Goal: Check status: Check status

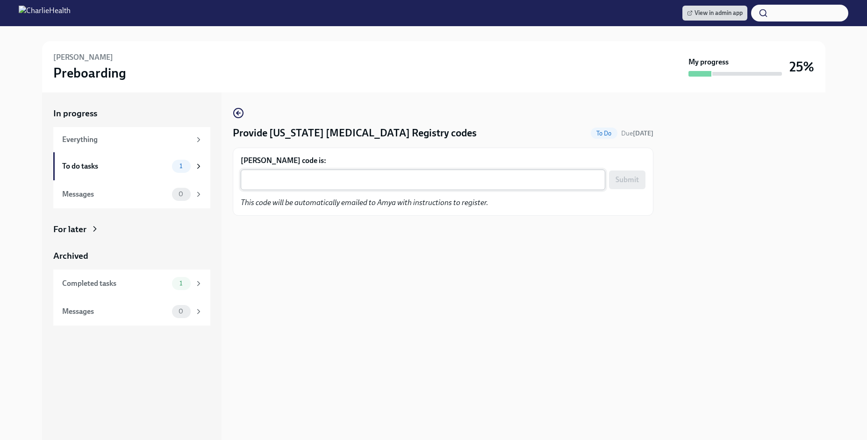
click at [358, 177] on textarea "Amya Orr's code is:" at bounding box center [422, 179] width 353 height 11
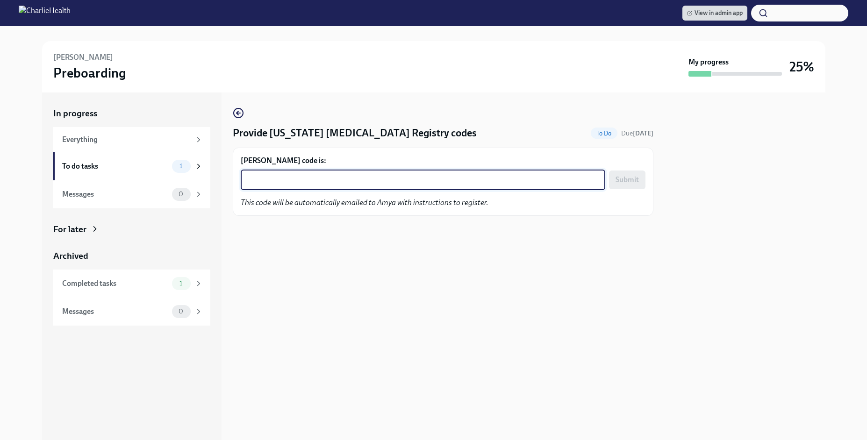
paste textarea "ZSF5QLRG5596"
type textarea "ZSF5QLRG5596"
click at [620, 182] on span "Submit" at bounding box center [626, 179] width 23 height 9
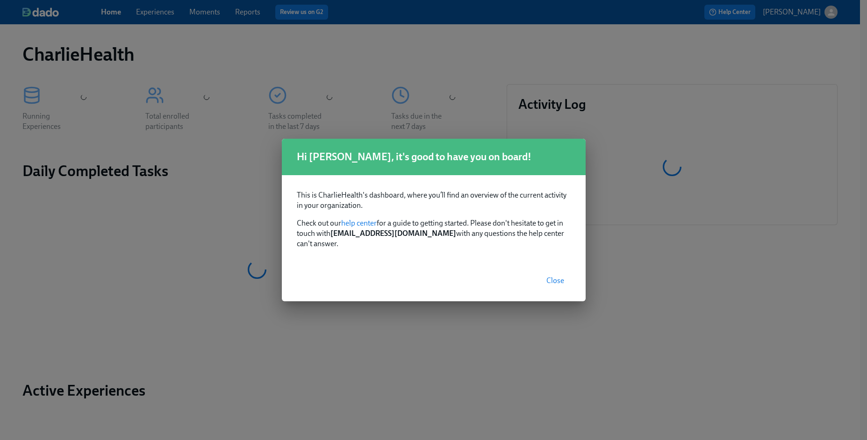
click at [557, 276] on span "Close" at bounding box center [555, 280] width 18 height 9
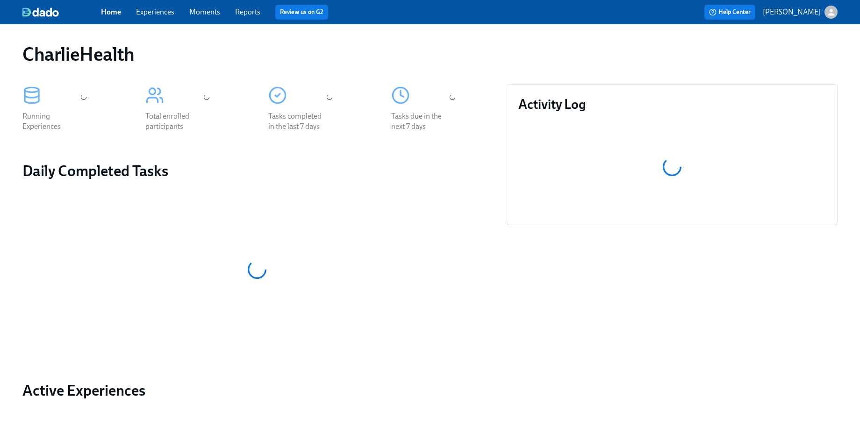
click at [142, 11] on link "Experiences" at bounding box center [155, 11] width 38 height 9
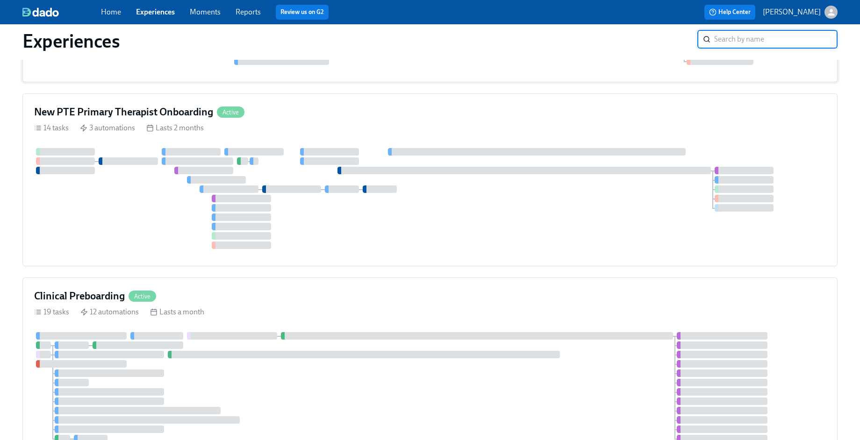
scroll to position [388, 0]
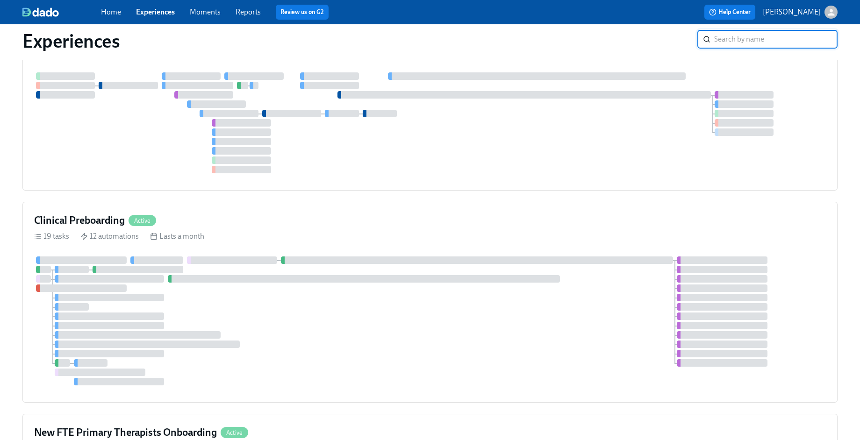
click at [614, 242] on div "Clinical Preboarding Active 19 tasks 12 automations Lasts a month" at bounding box center [429, 302] width 815 height 201
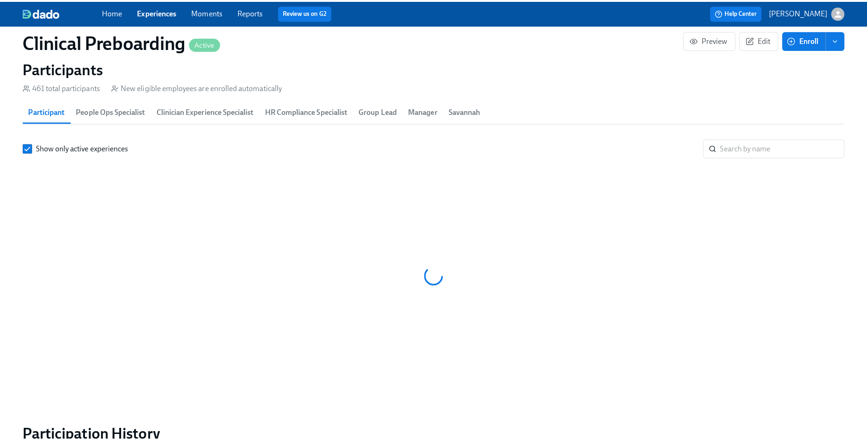
scroll to position [0, 11067]
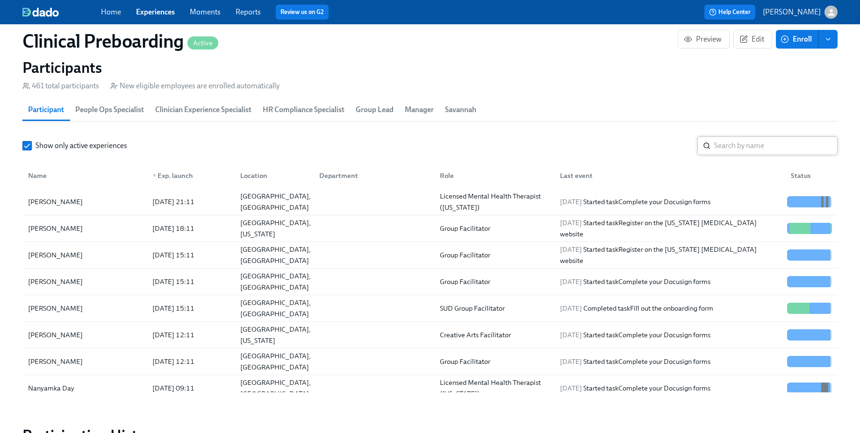
click at [730, 145] on input "search" at bounding box center [775, 145] width 123 height 19
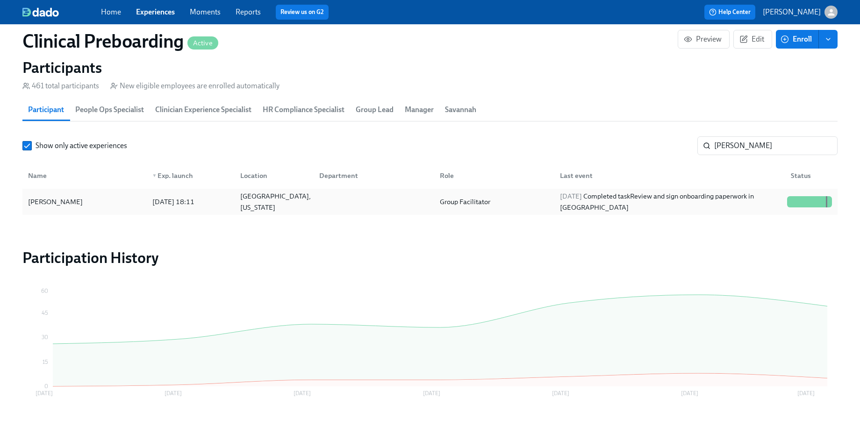
click at [216, 194] on div "2025/09/08 18:11" at bounding box center [189, 201] width 88 height 19
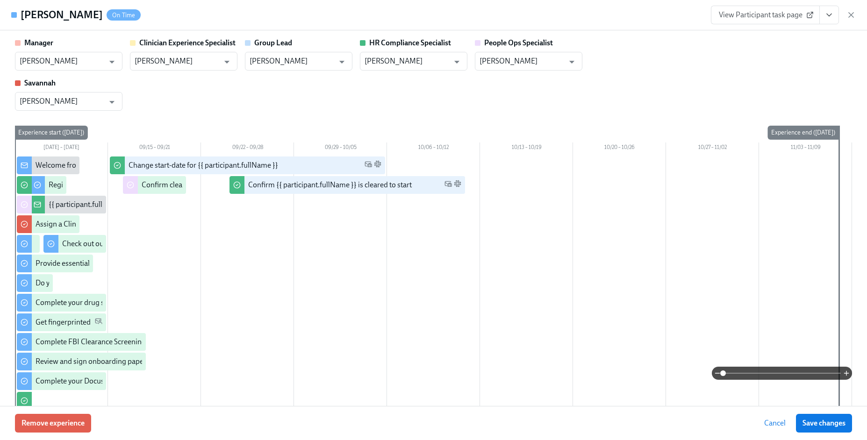
click at [830, 17] on icon "View task page" at bounding box center [828, 14] width 9 height 9
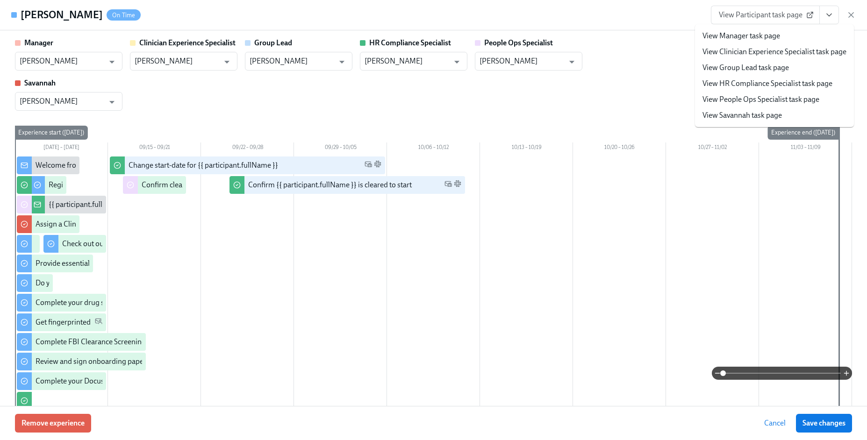
click at [773, 82] on link "View HR Compliance Specialist task page" at bounding box center [767, 83] width 130 height 10
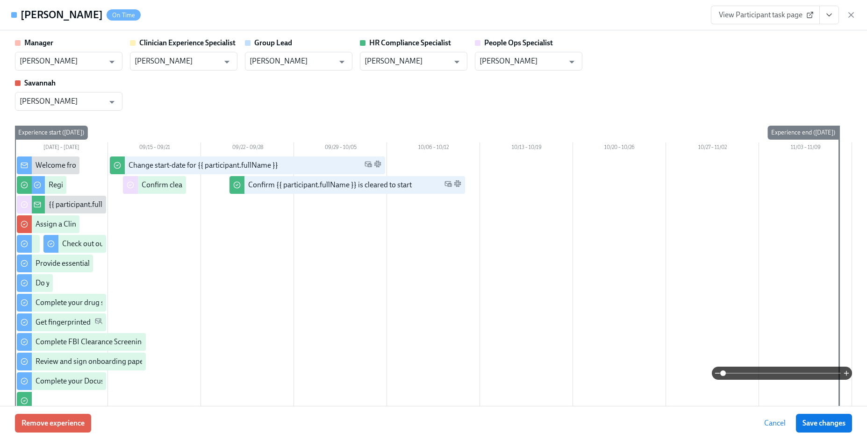
scroll to position [974, 0]
click at [830, 19] on icon "View task page" at bounding box center [828, 14] width 9 height 9
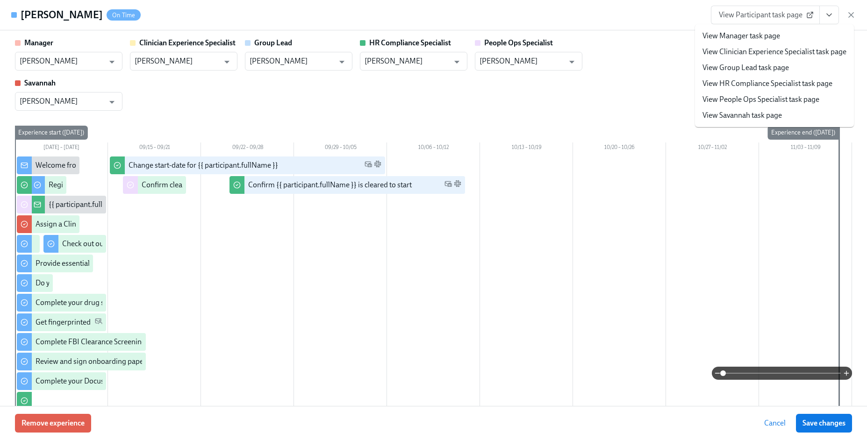
click at [788, 97] on link "View People Ops Specialist task page" at bounding box center [760, 99] width 117 height 10
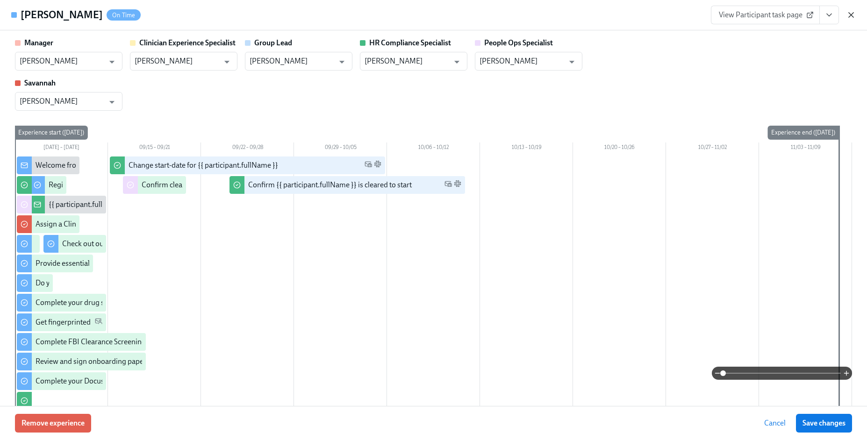
click at [851, 18] on icon "button" at bounding box center [850, 14] width 9 height 9
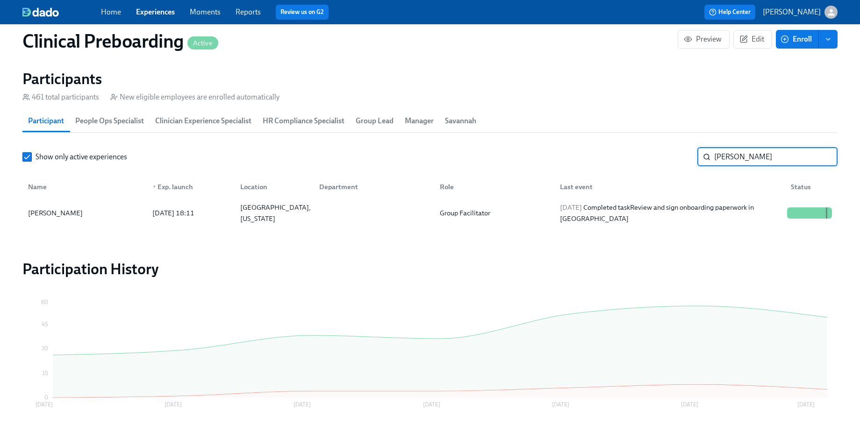
click at [761, 159] on input "steven perry" at bounding box center [775, 157] width 123 height 19
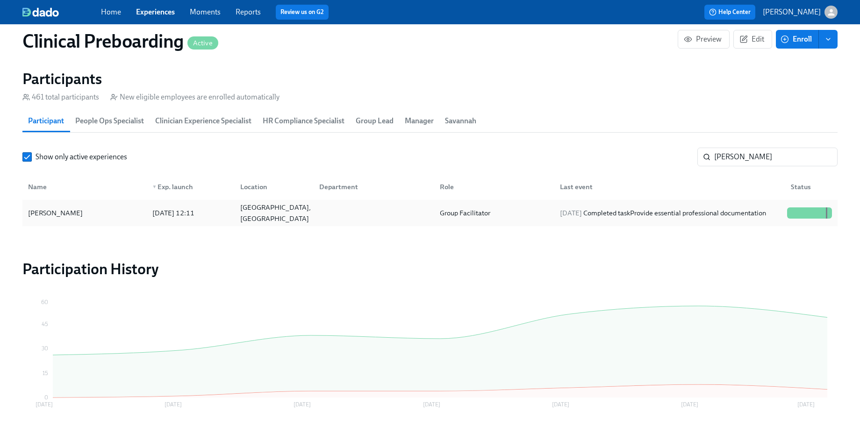
click at [125, 207] on div "Nicole Clark" at bounding box center [84, 213] width 121 height 19
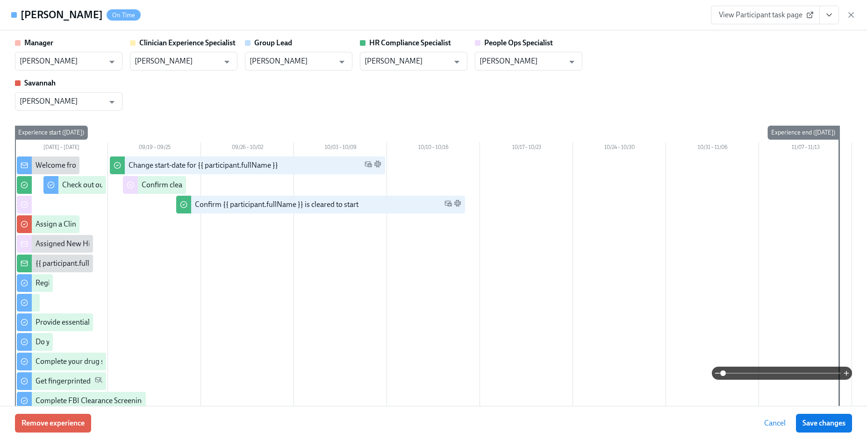
click at [830, 14] on icon "View task page" at bounding box center [828, 15] width 5 height 2
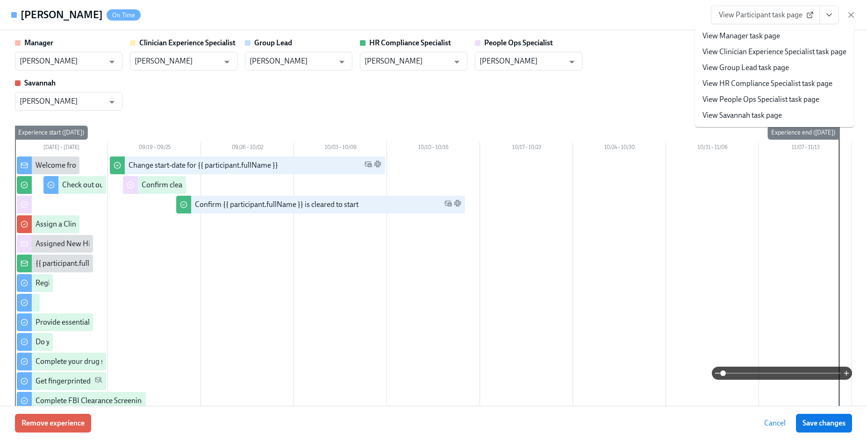
click at [778, 80] on link "View HR Compliance Specialist task page" at bounding box center [767, 83] width 130 height 10
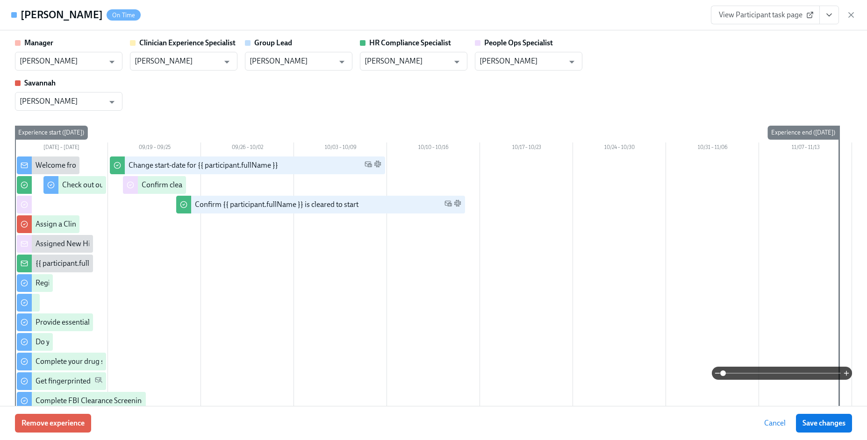
click at [821, 13] on button "View task page" at bounding box center [829, 15] width 20 height 19
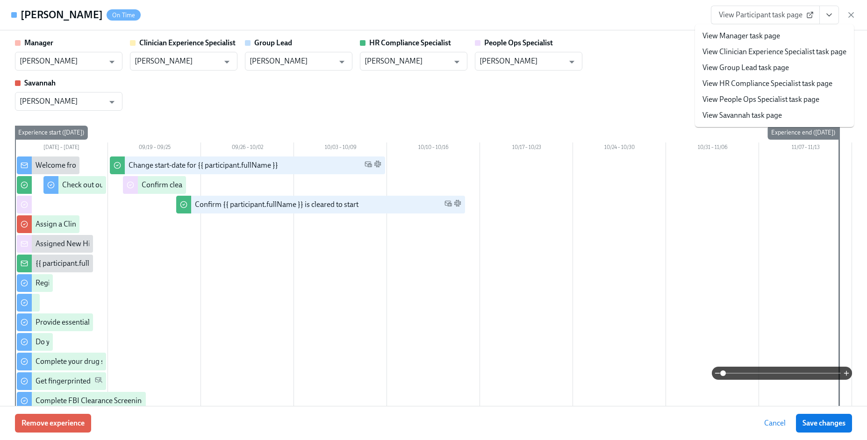
click at [781, 100] on link "View People Ops Specialist task page" at bounding box center [760, 99] width 117 height 10
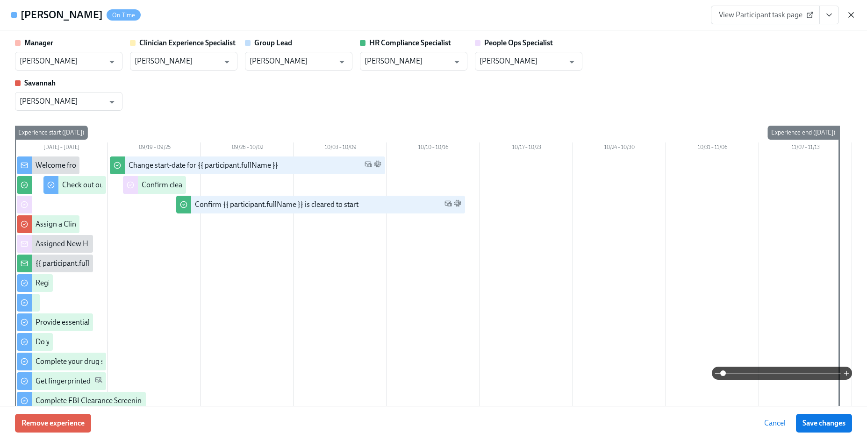
click at [846, 17] on icon "button" at bounding box center [850, 14] width 9 height 9
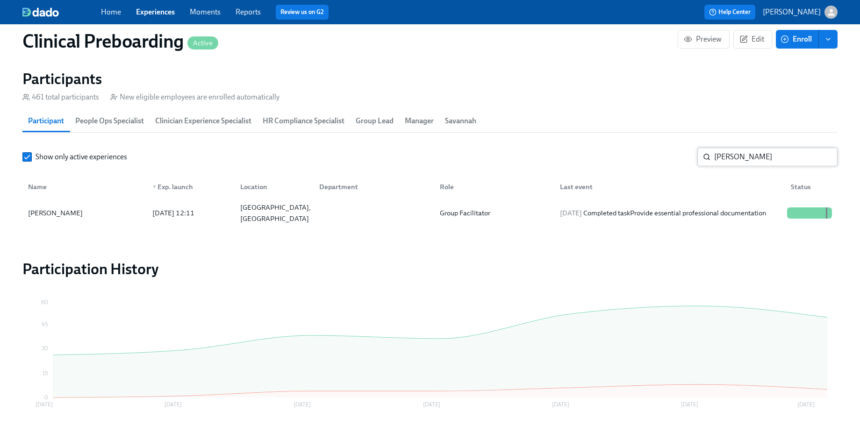
click at [751, 149] on input "nicole clark" at bounding box center [775, 157] width 123 height 19
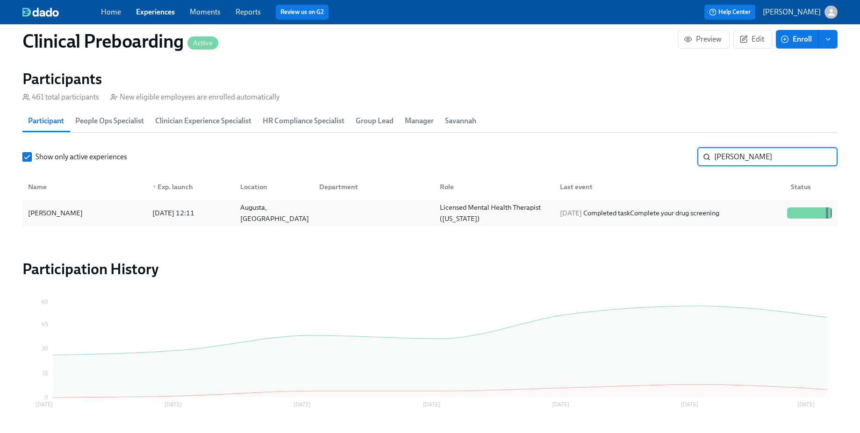
type input "michael sette"
click at [154, 213] on div "2025/09/15 12:11" at bounding box center [174, 212] width 50 height 11
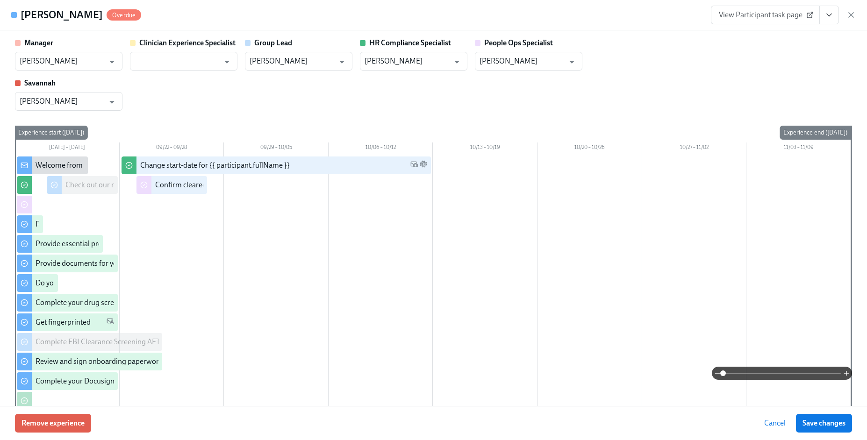
click at [835, 12] on button "View task page" at bounding box center [829, 15] width 20 height 19
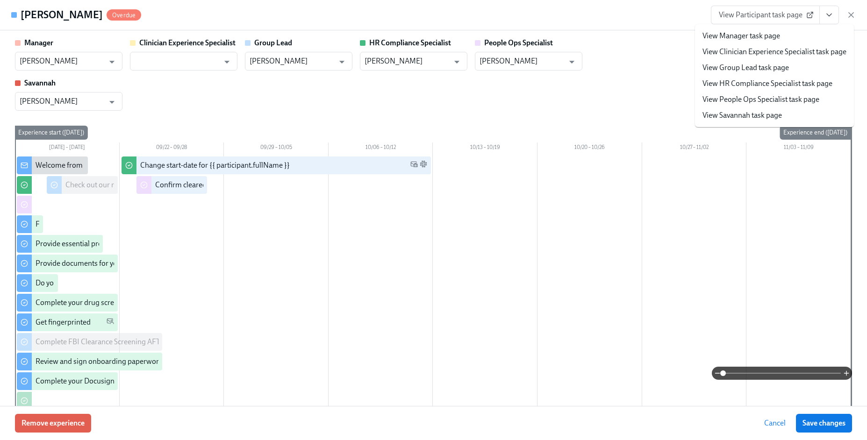
click at [759, 100] on link "View People Ops Specialist task page" at bounding box center [760, 99] width 117 height 10
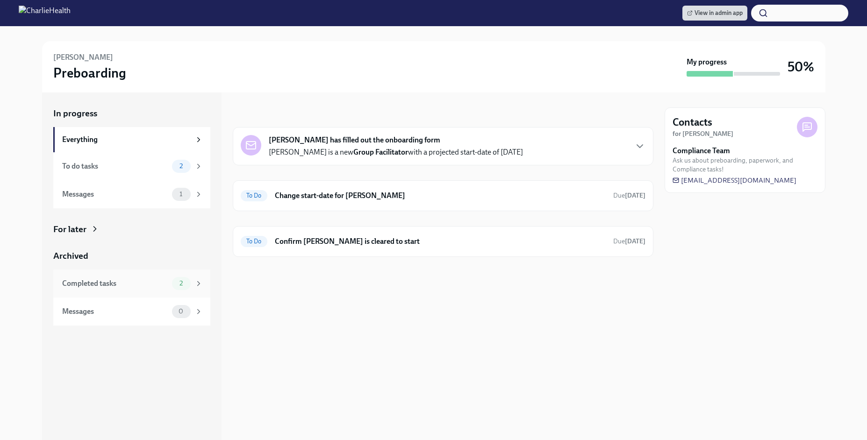
click at [177, 279] on div "2" at bounding box center [181, 283] width 19 height 13
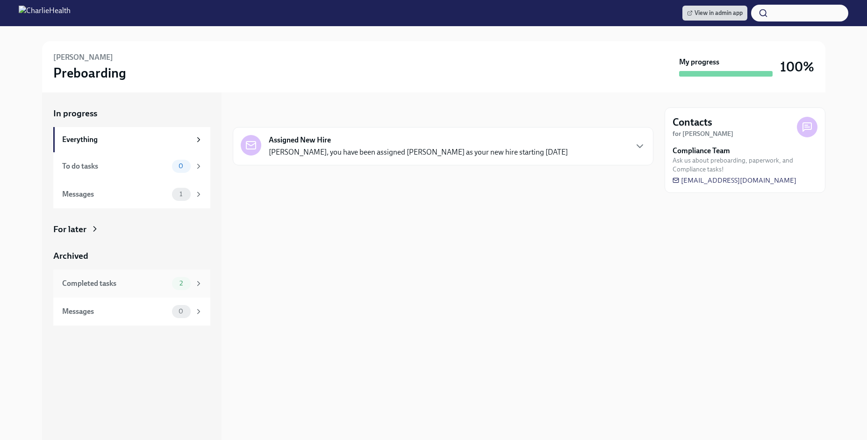
click at [110, 293] on div "Completed tasks 2" at bounding box center [131, 284] width 157 height 28
click at [157, 288] on div "Completed tasks" at bounding box center [115, 283] width 106 height 10
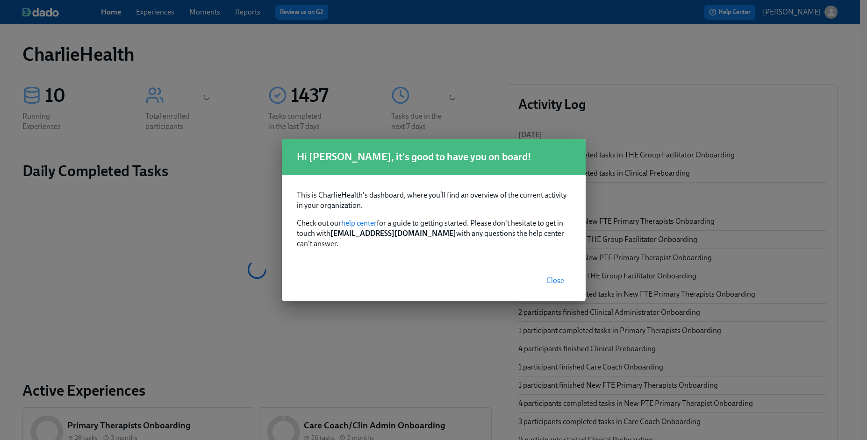
click at [553, 276] on span "Close" at bounding box center [555, 280] width 18 height 9
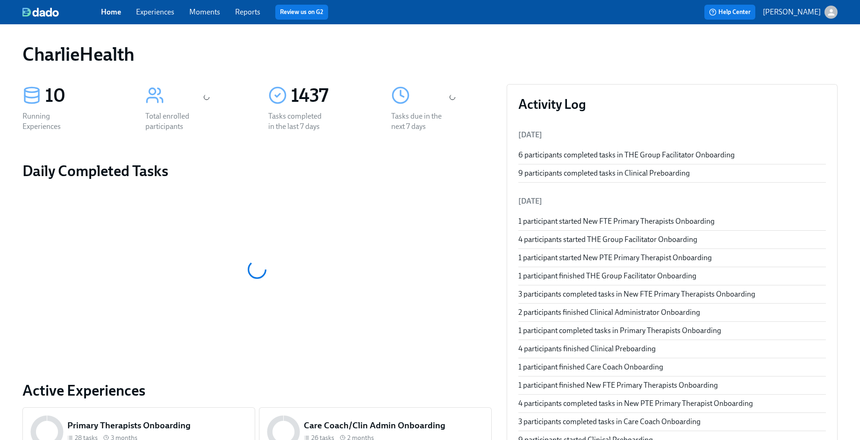
click at [171, 11] on link "Experiences" at bounding box center [155, 11] width 38 height 9
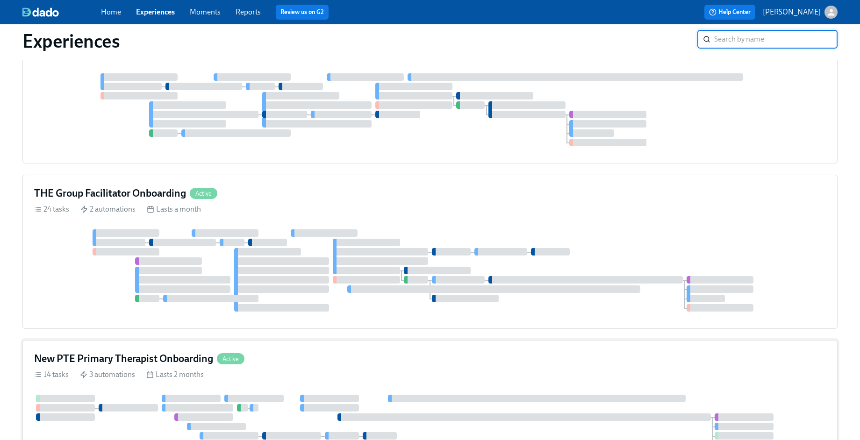
scroll to position [295, 0]
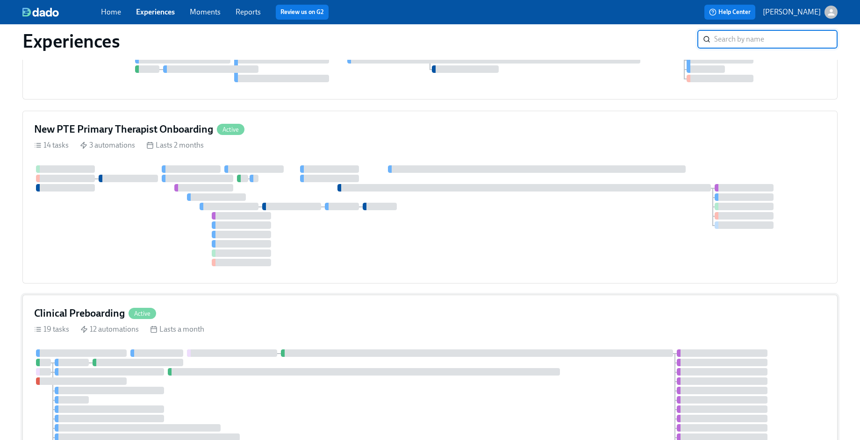
click at [369, 317] on div "Clinical Preboarding Active" at bounding box center [429, 313] width 791 height 14
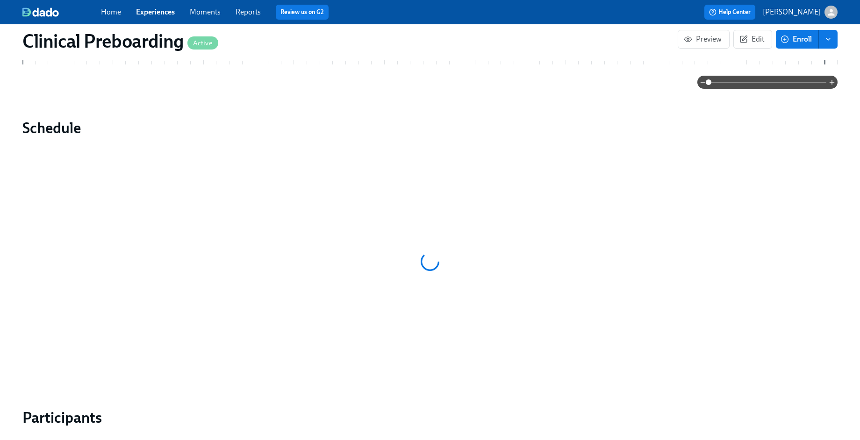
scroll to position [596, 0]
click at [159, 16] on span "Experiences" at bounding box center [155, 12] width 39 height 10
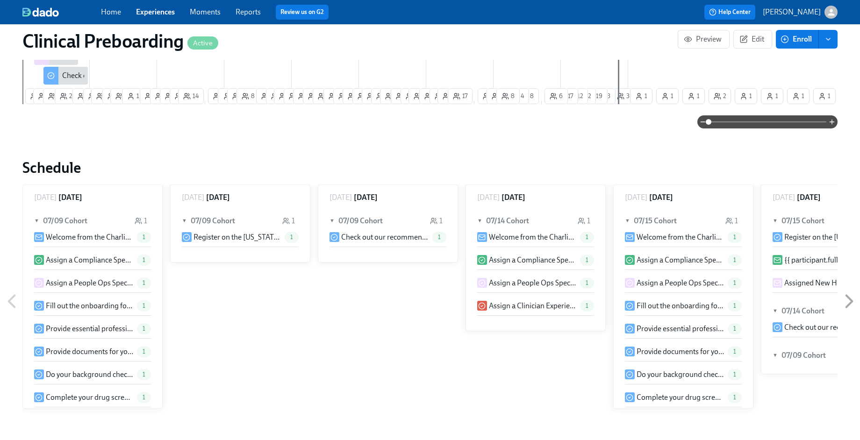
click at [158, 11] on link "Experiences" at bounding box center [155, 11] width 39 height 9
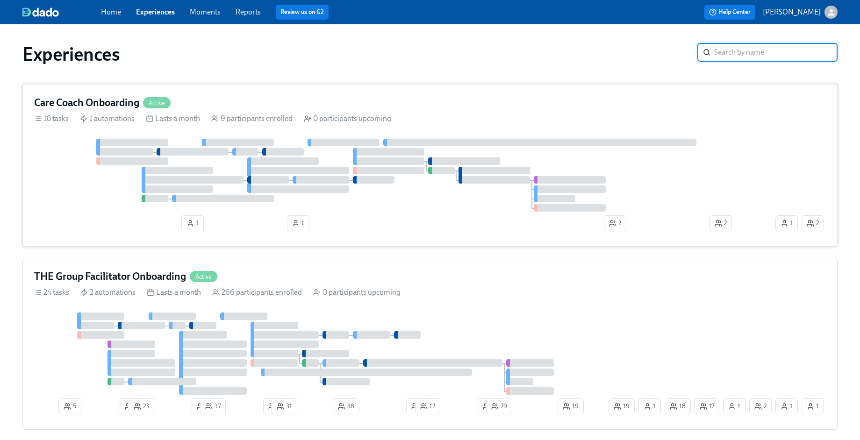
scroll to position [40, 0]
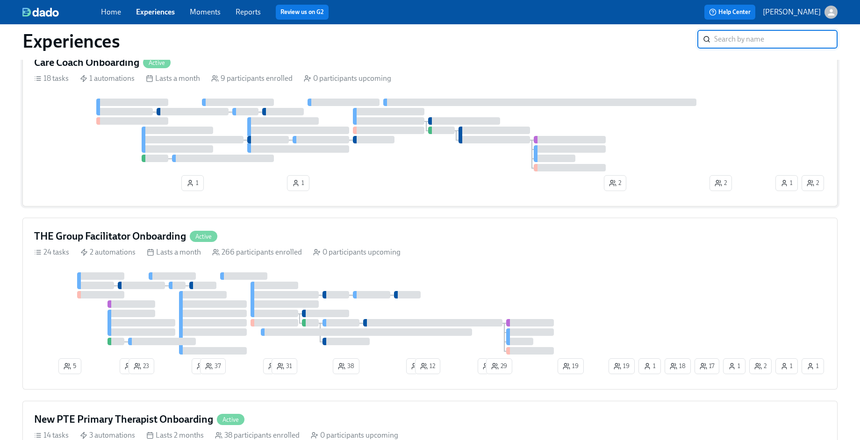
click at [240, 272] on div at bounding box center [320, 313] width 572 height 82
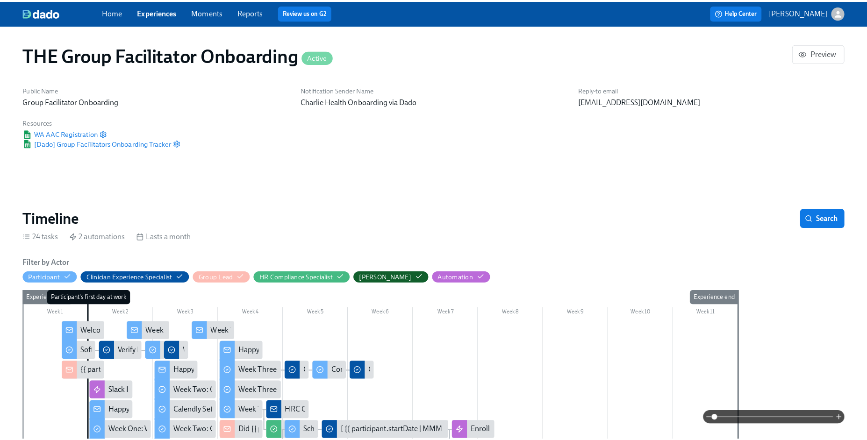
scroll to position [0, 11953]
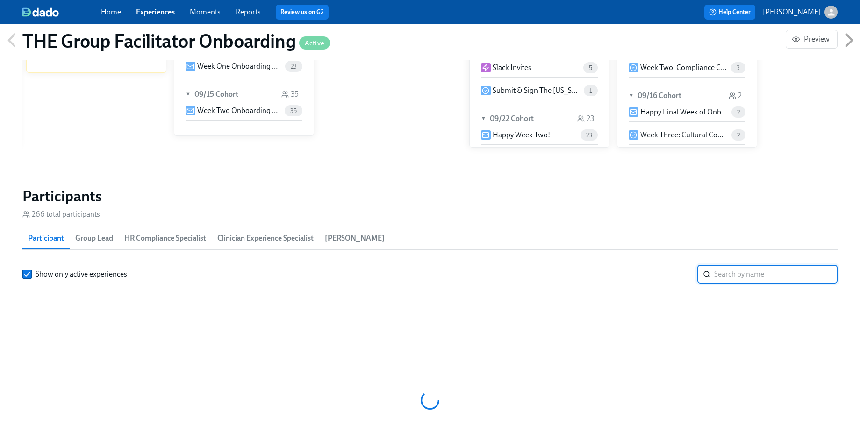
click at [774, 282] on input "search" at bounding box center [775, 274] width 123 height 19
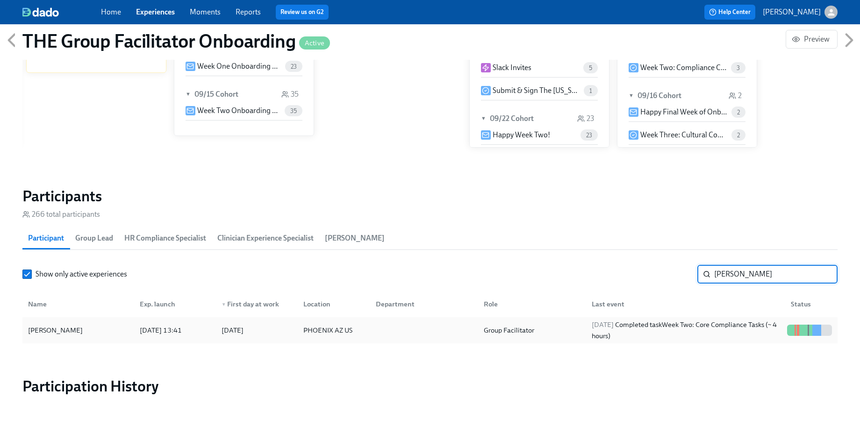
type input "[PERSON_NAME]"
click at [53, 329] on div "[PERSON_NAME]" at bounding box center [55, 330] width 62 height 11
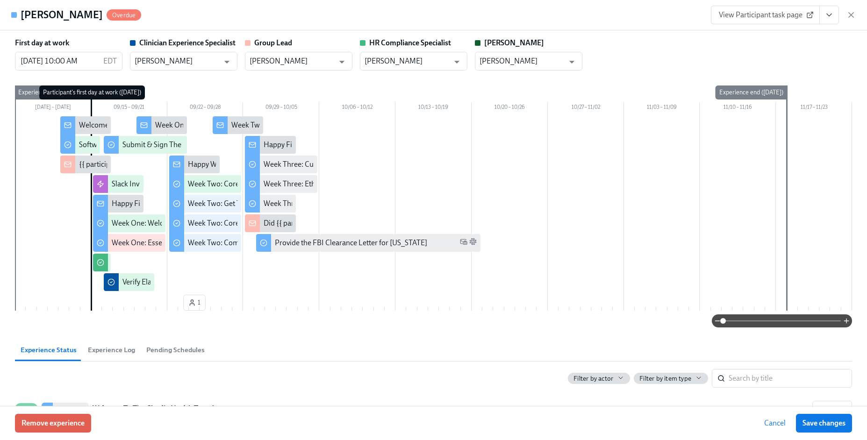
click at [831, 18] on icon "View task page" at bounding box center [828, 14] width 9 height 9
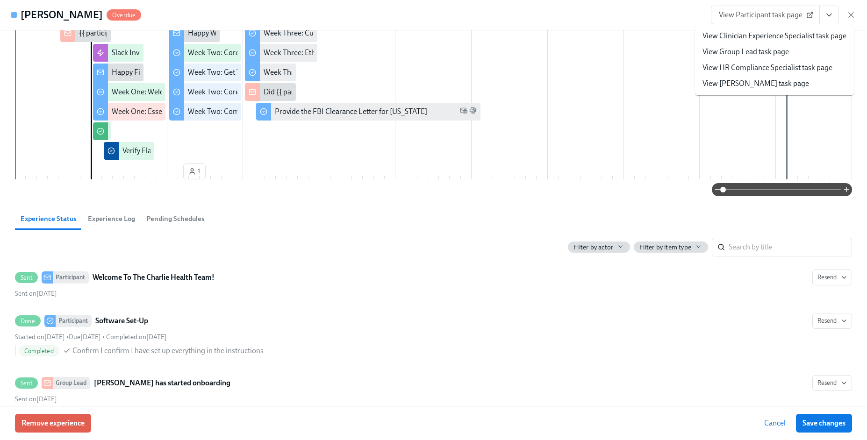
scroll to position [129, 0]
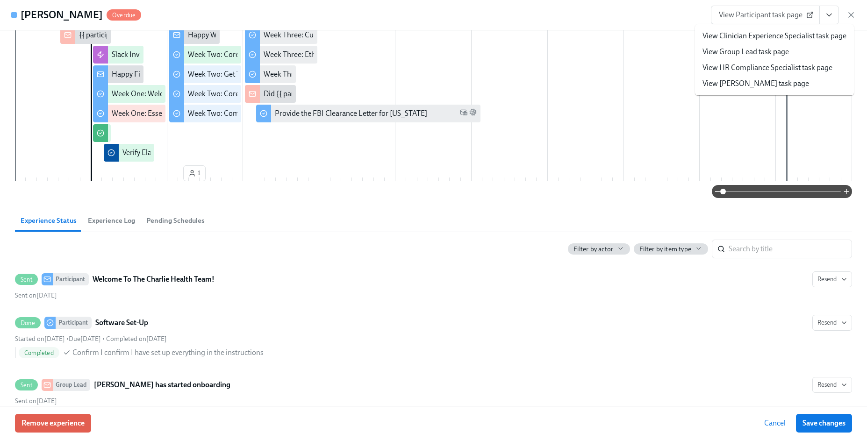
click at [747, 17] on span "View Participant task page" at bounding box center [764, 14] width 93 height 9
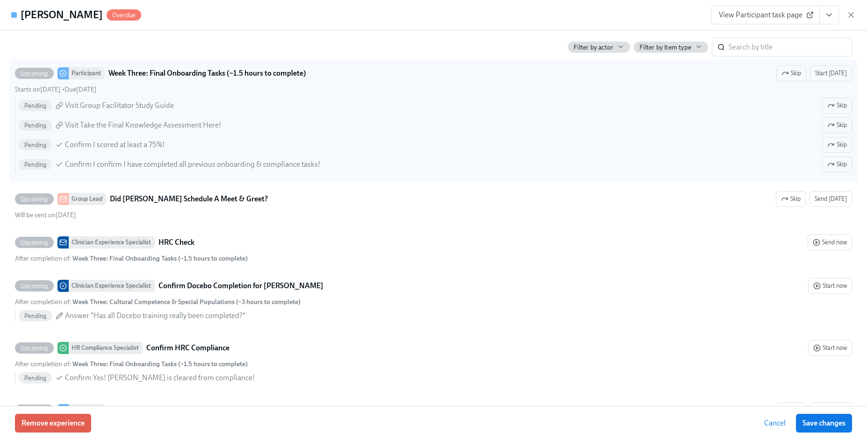
scroll to position [2403, 0]
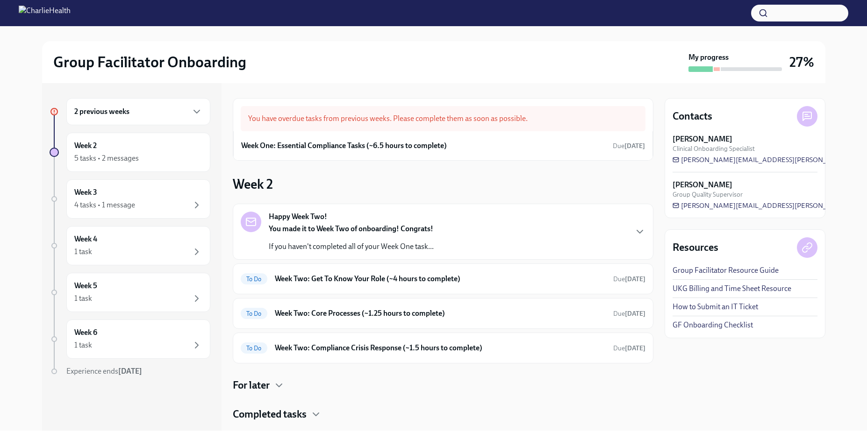
scroll to position [21, 0]
